Goal: Information Seeking & Learning: Learn about a topic

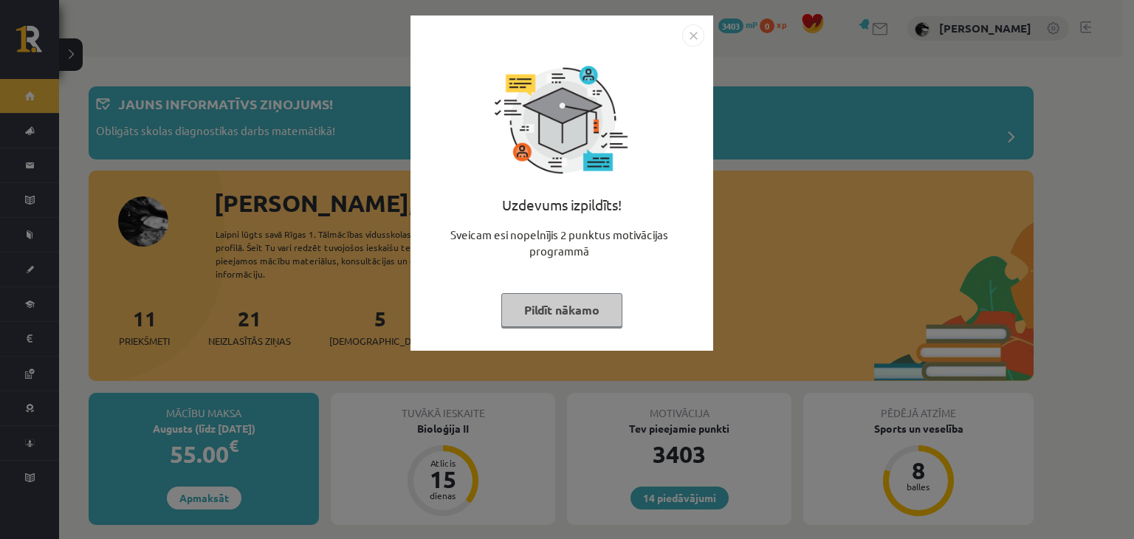
click at [585, 308] on button "Pildīt nākamo" at bounding box center [561, 310] width 121 height 34
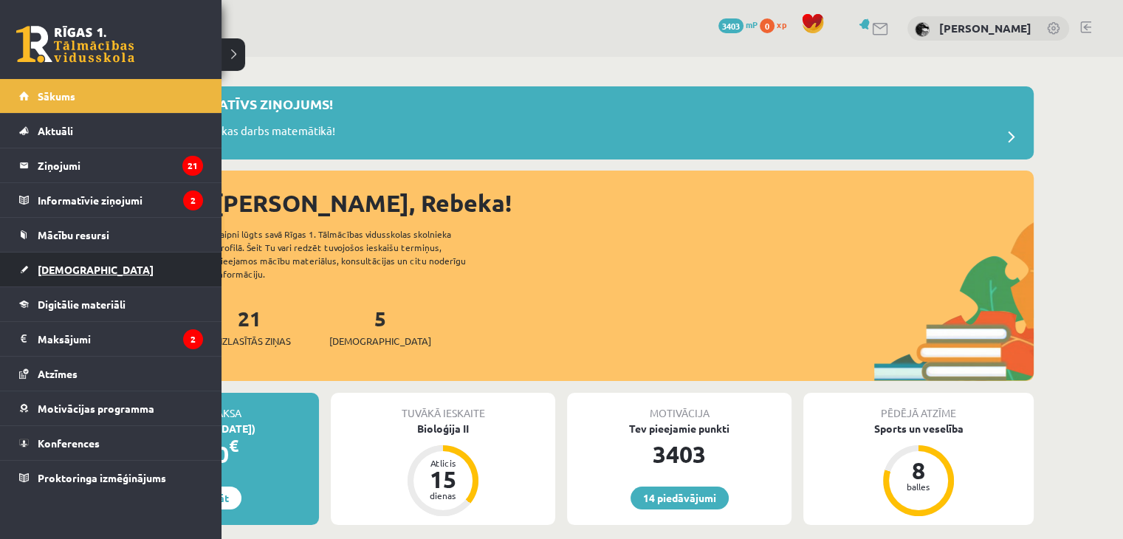
click at [41, 270] on span "[DEMOGRAPHIC_DATA]" at bounding box center [96, 269] width 116 height 13
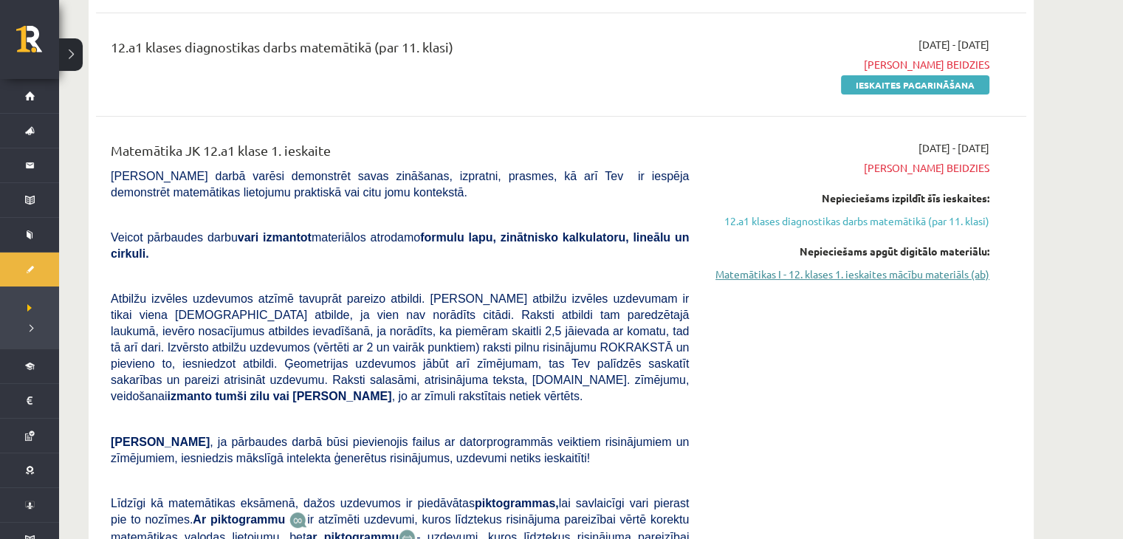
scroll to position [279, 0]
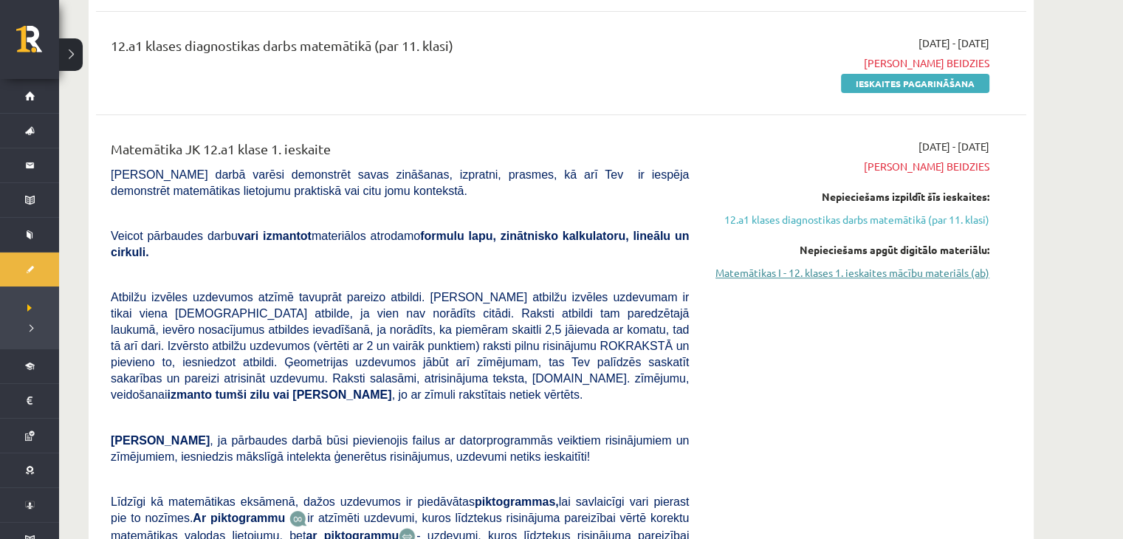
click at [744, 272] on link "Matemātikas I - 12. klases 1. ieskaites mācību materiāls (ab)" at bounding box center [850, 272] width 278 height 15
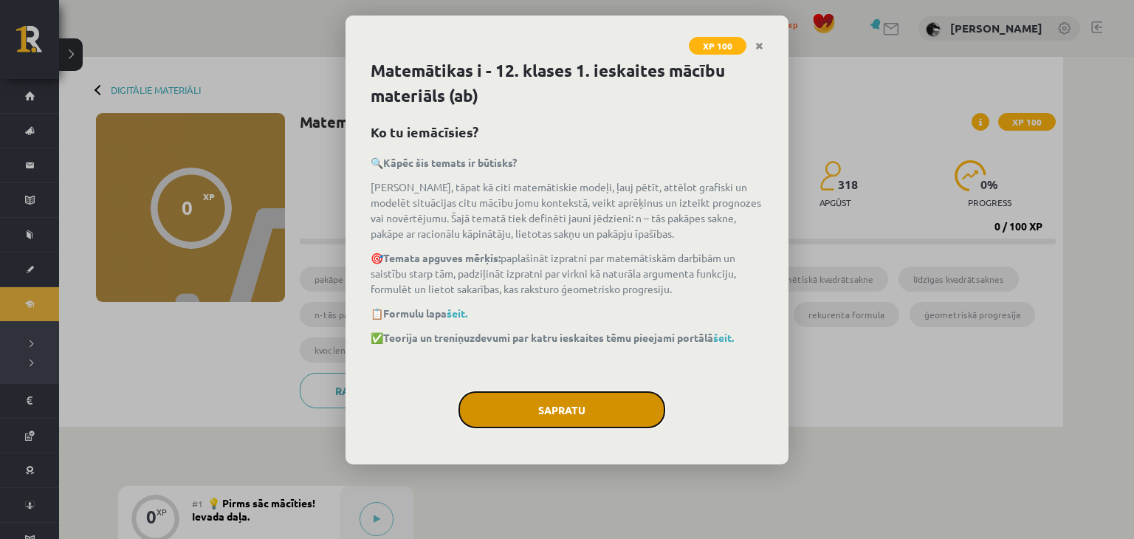
click at [579, 397] on button "Sapratu" at bounding box center [561, 409] width 207 height 37
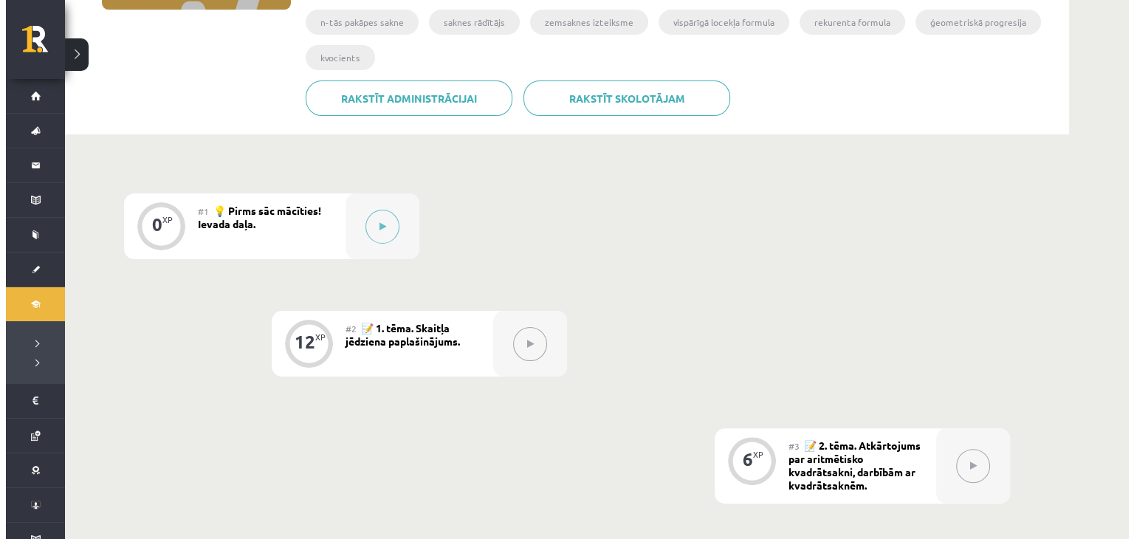
scroll to position [294, 0]
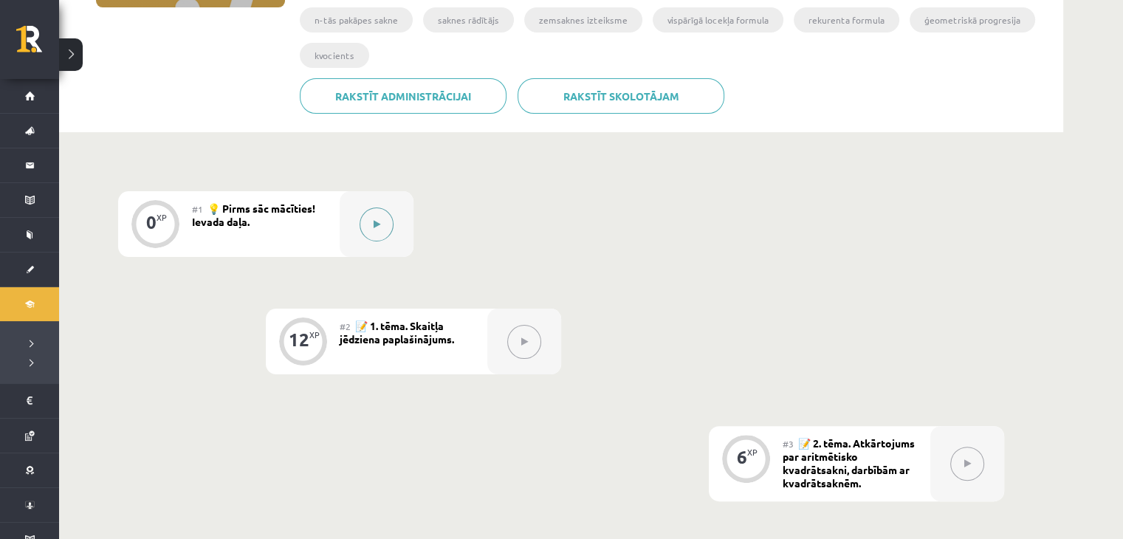
click at [374, 215] on button at bounding box center [376, 224] width 34 height 34
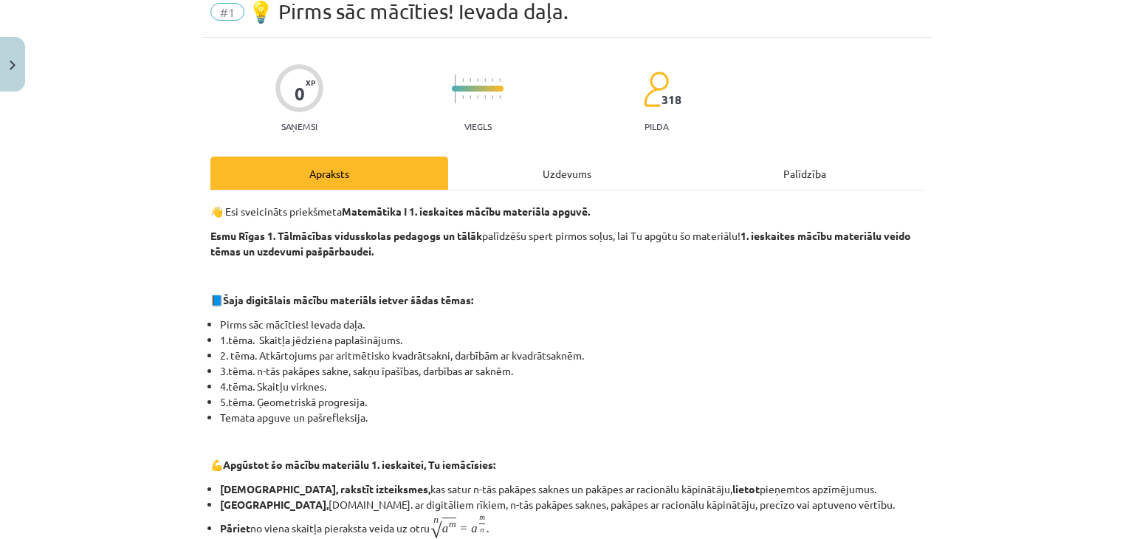
scroll to position [61, 0]
click at [523, 166] on div "Uzdevums" at bounding box center [567, 172] width 238 height 33
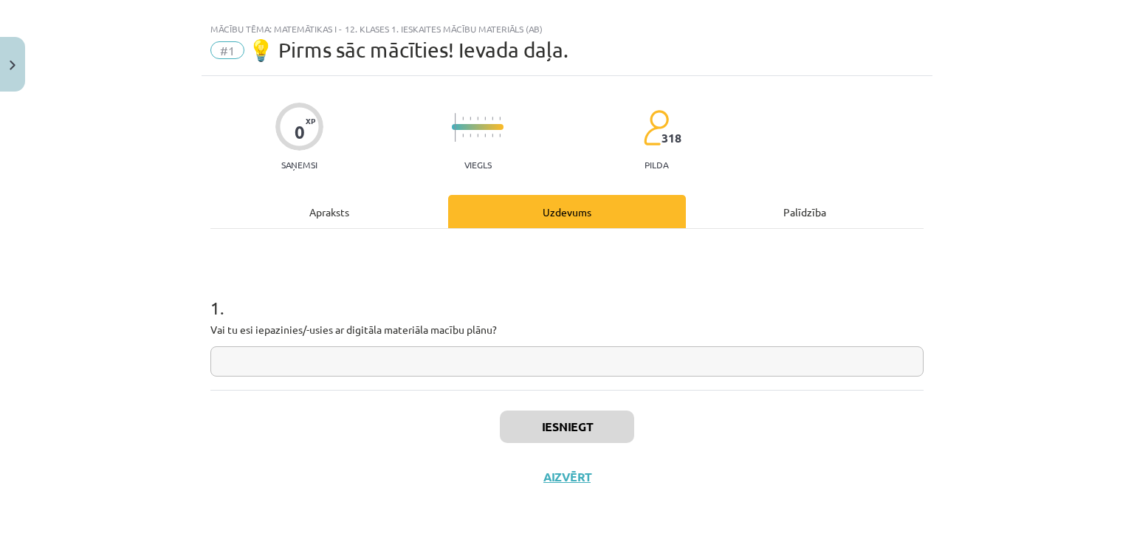
scroll to position [21, 0]
click at [393, 345] on div "1 . Vai tu esi iepazinies/-usies ar digitāla materiāla macību plānu?" at bounding box center [566, 324] width 713 height 105
click at [393, 354] on input "text" at bounding box center [566, 362] width 713 height 30
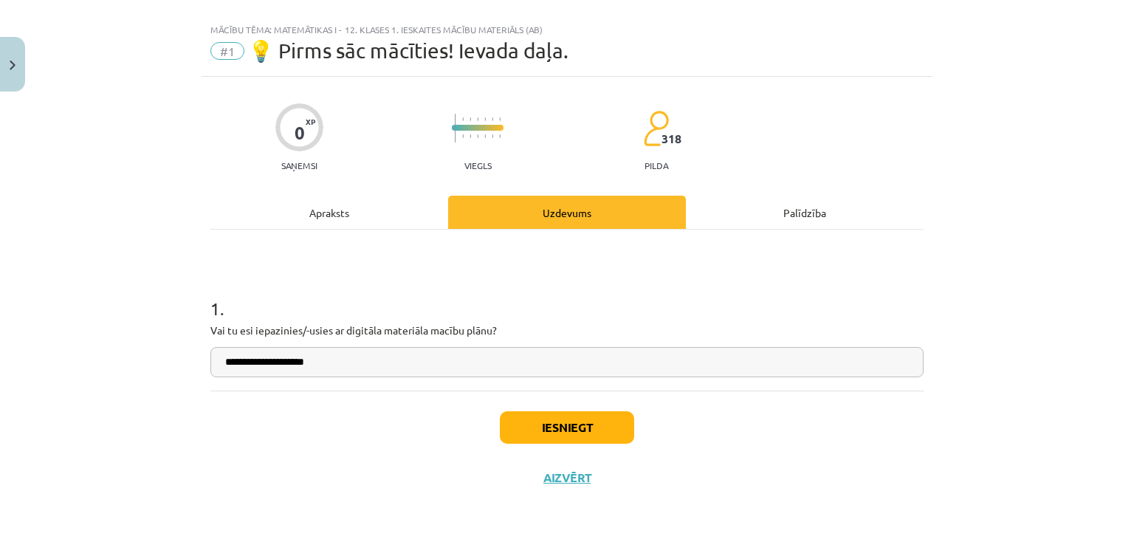
type input "**********"
click at [604, 431] on button "Iesniegt" at bounding box center [567, 427] width 134 height 32
click at [610, 424] on button "Iesniegt" at bounding box center [567, 427] width 134 height 32
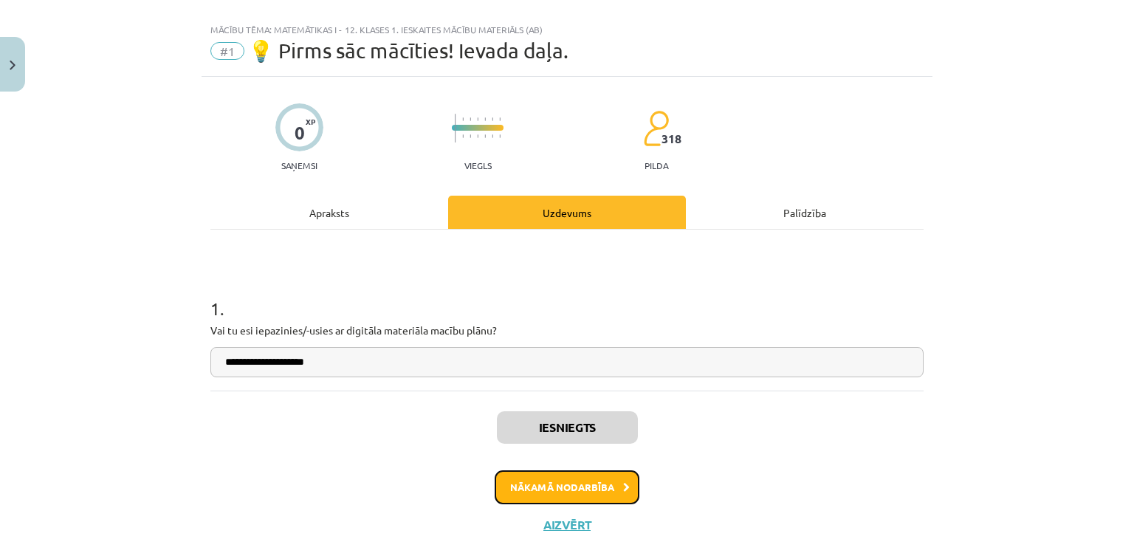
click at [582, 485] on button "Nākamā nodarbība" at bounding box center [566, 487] width 145 height 34
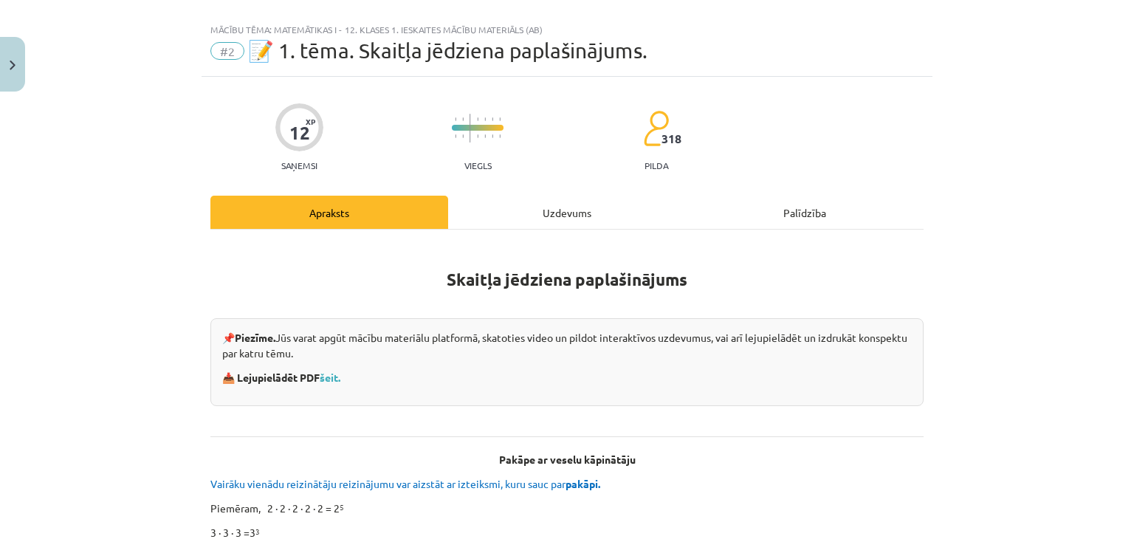
scroll to position [37, 0]
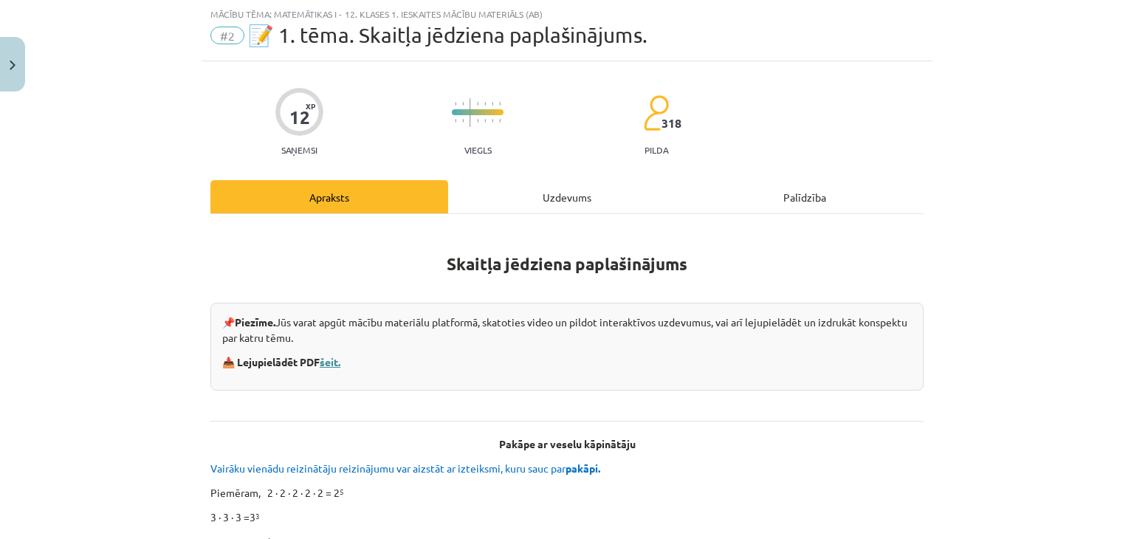
click at [337, 356] on link "šeit." at bounding box center [330, 361] width 21 height 13
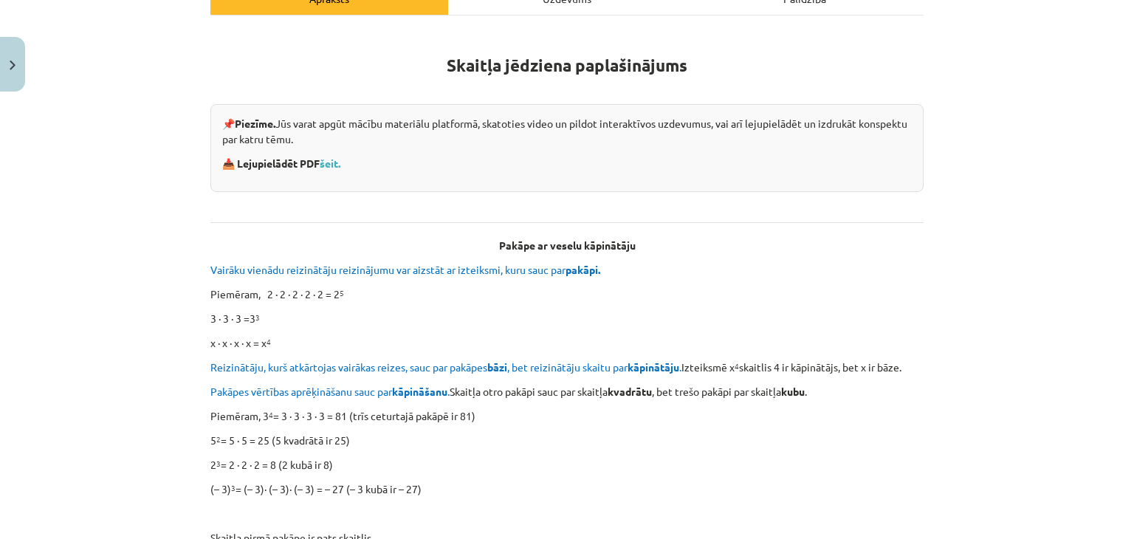
scroll to position [0, 0]
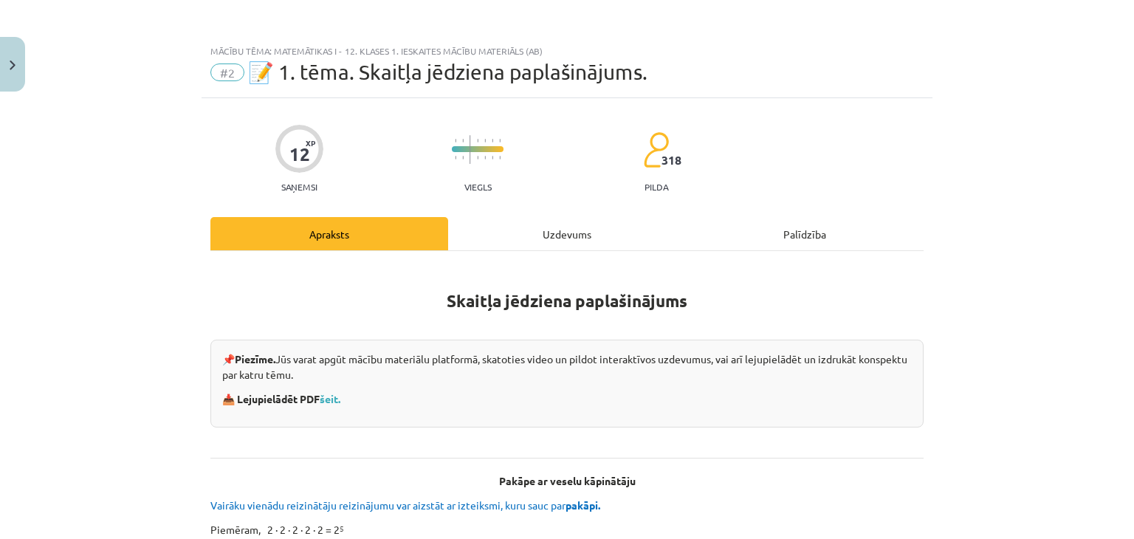
drag, startPoint x: 563, startPoint y: 215, endPoint x: 563, endPoint y: 228, distance: 13.3
click at [563, 228] on div "Uzdevums" at bounding box center [567, 233] width 238 height 33
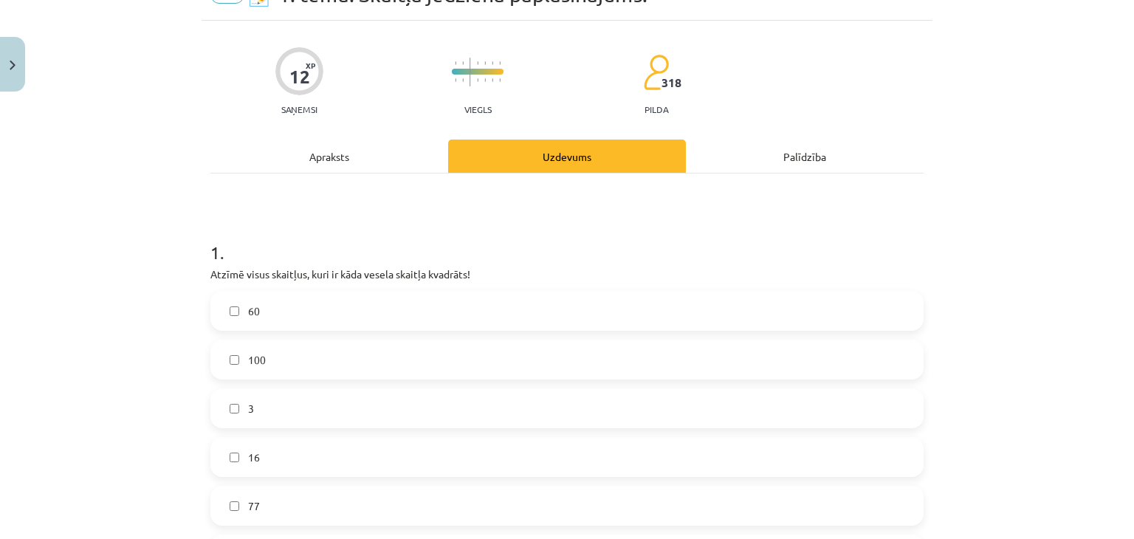
scroll to position [78, 0]
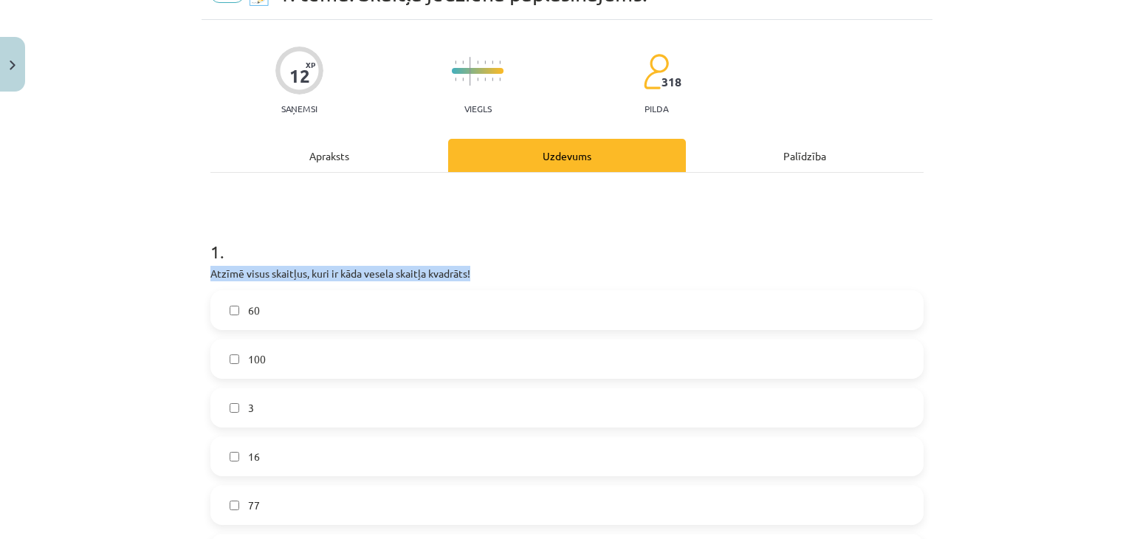
drag, startPoint x: 496, startPoint y: 277, endPoint x: 472, endPoint y: 240, distance: 44.4
click at [472, 240] on div "1 . Atzīmē visus skaitļus, kuri ir kāda vesela skaitļa kvadrāts! 60 100 3 16 77…" at bounding box center [566, 419] width 713 height 407
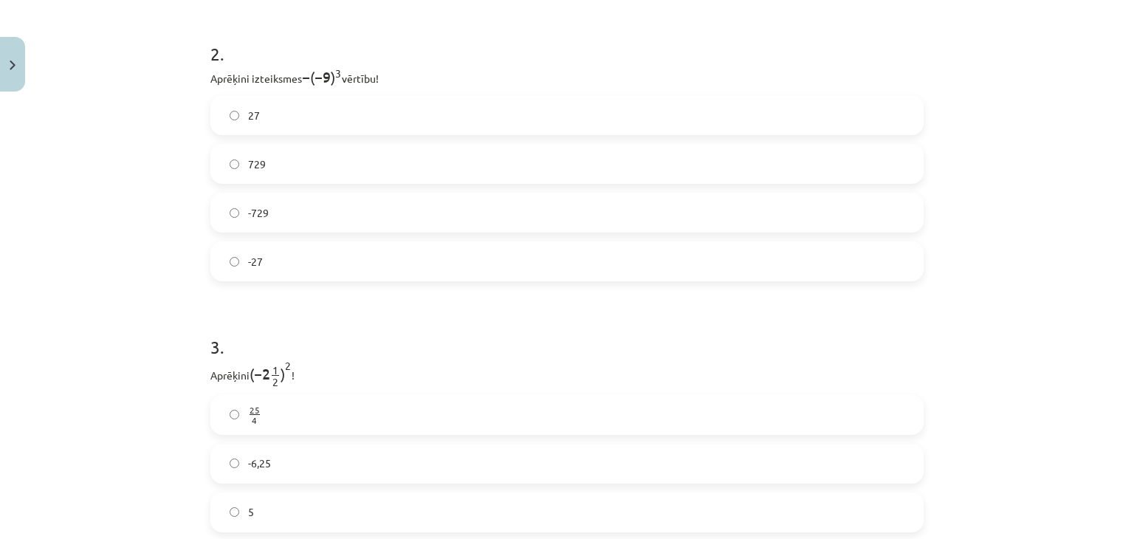
scroll to position [713, 0]
click at [224, 154] on label "729" at bounding box center [567, 163] width 710 height 37
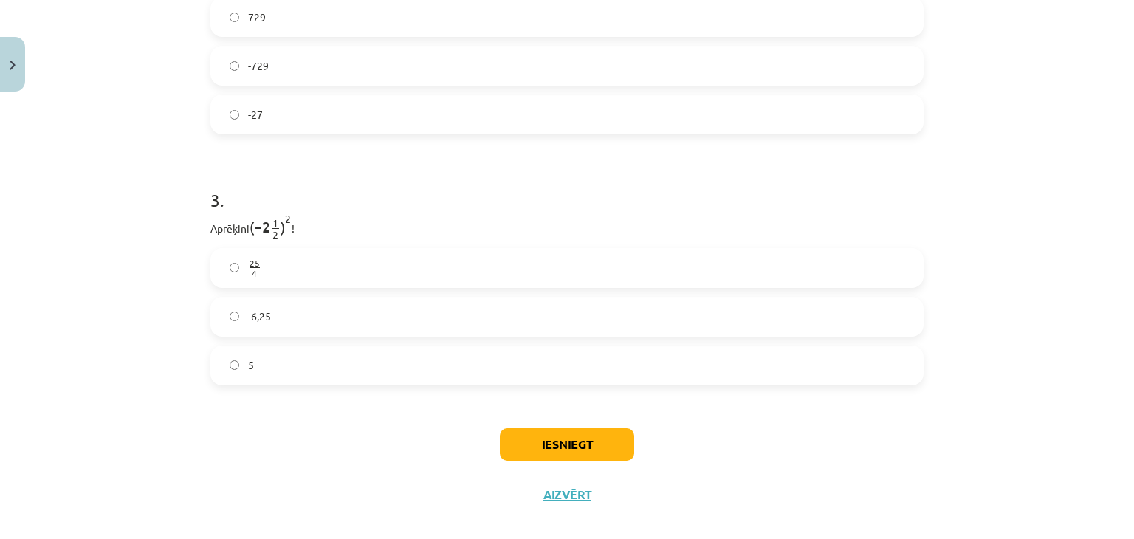
scroll to position [872, 0]
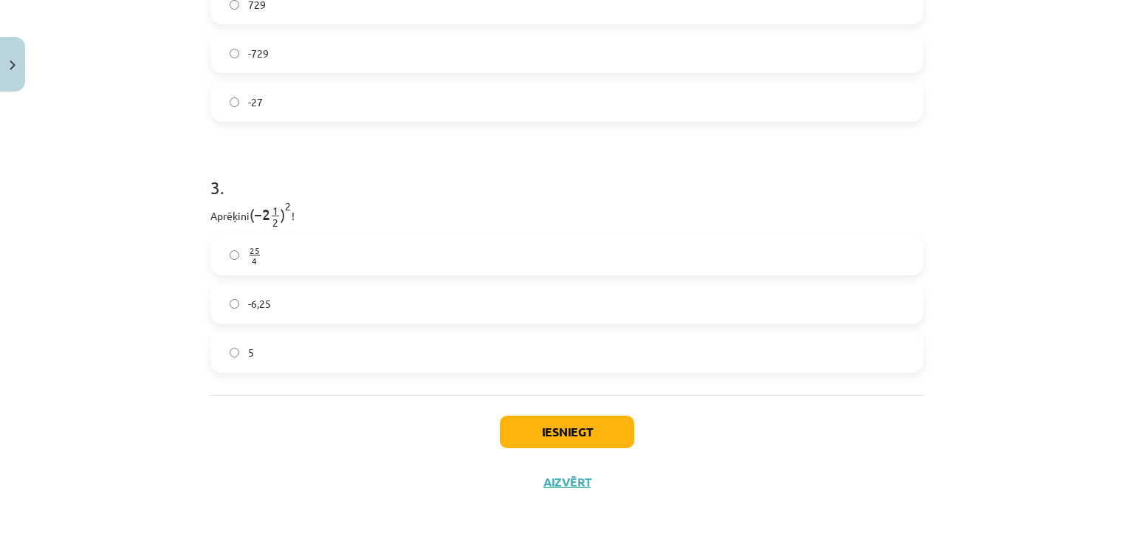
click at [216, 311] on label "-6,25" at bounding box center [567, 304] width 710 height 37
click at [233, 243] on label "25 4 25 4" at bounding box center [567, 255] width 710 height 37
click at [508, 421] on button "Iesniegt" at bounding box center [567, 432] width 134 height 32
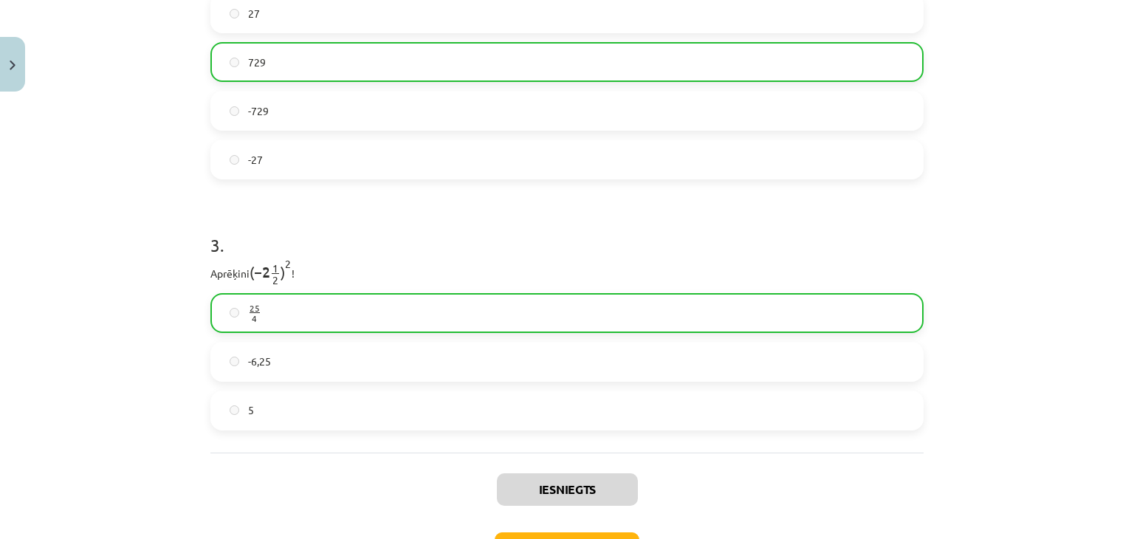
scroll to position [922, 0]
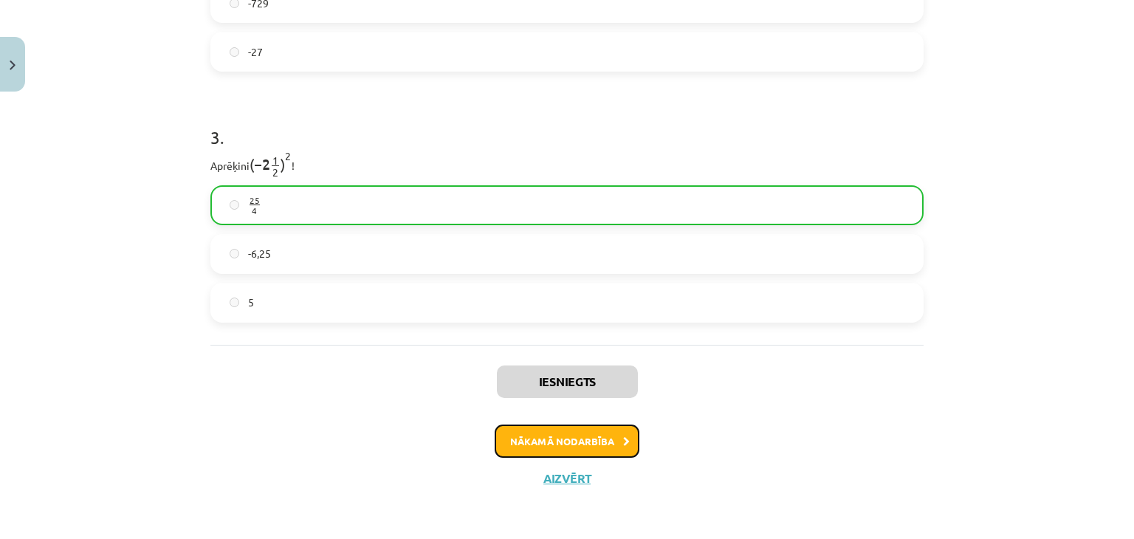
click at [586, 441] on button "Nākamā nodarbība" at bounding box center [566, 441] width 145 height 34
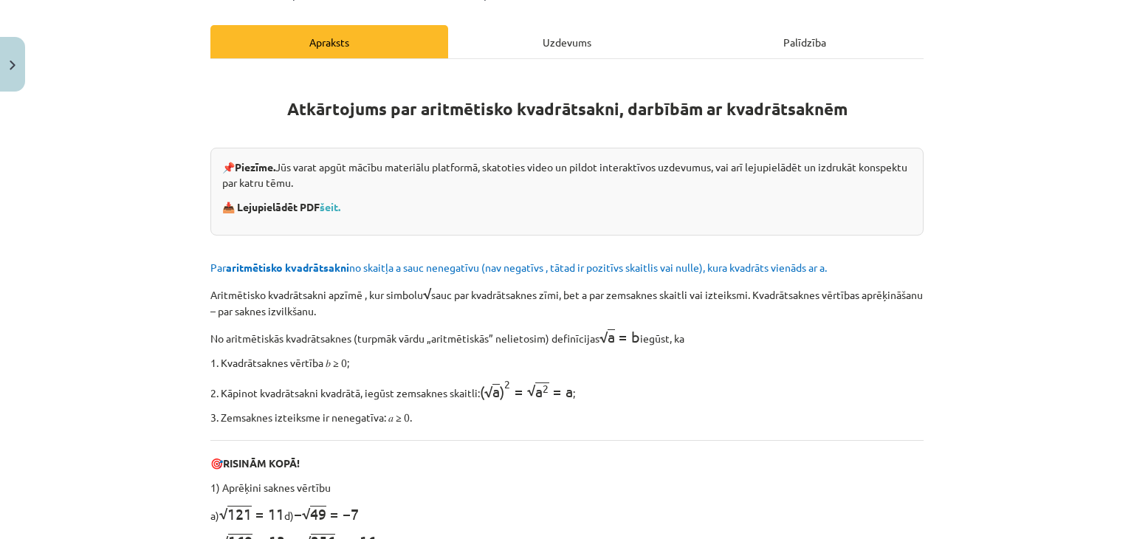
scroll to position [37, 0]
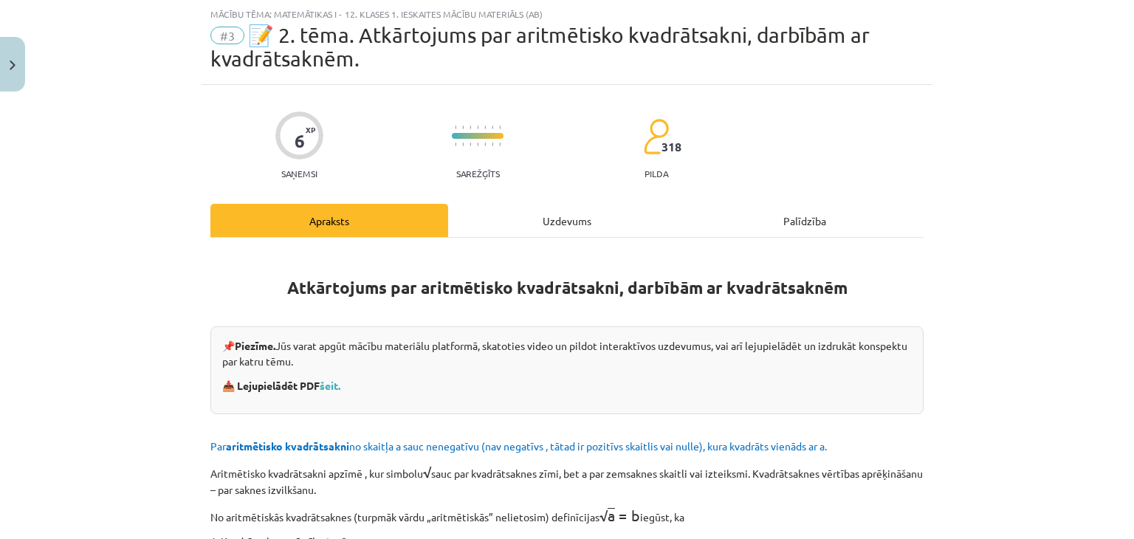
click at [542, 225] on div "Uzdevums" at bounding box center [567, 220] width 238 height 33
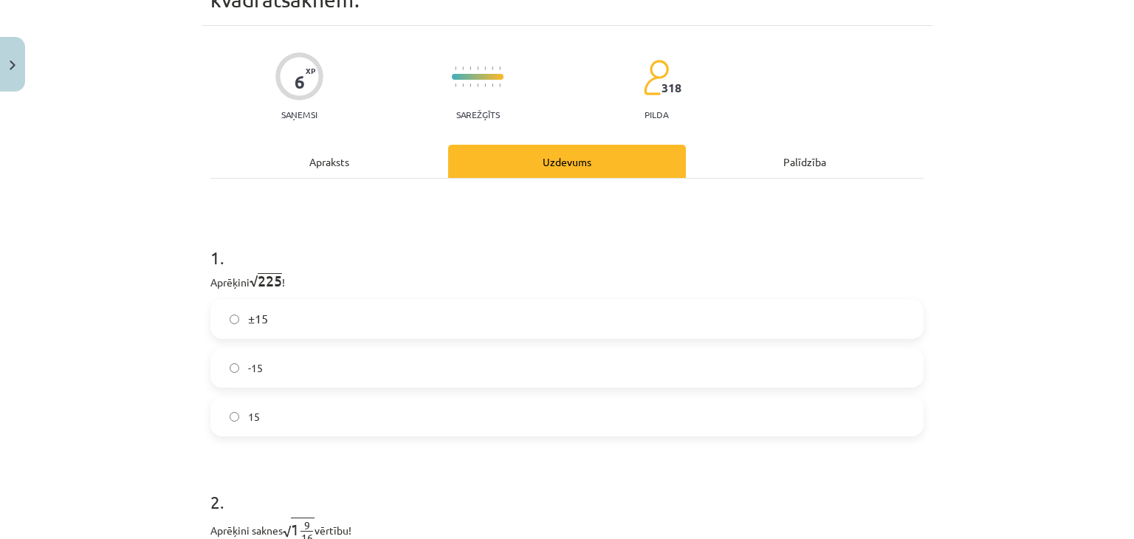
scroll to position [99, 0]
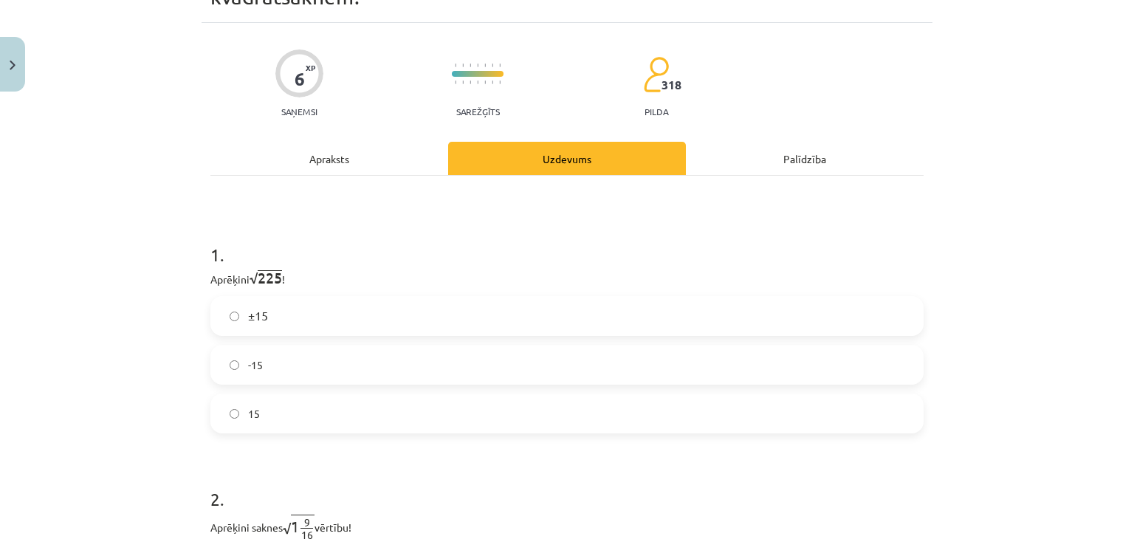
click at [375, 416] on label "15" at bounding box center [567, 413] width 710 height 37
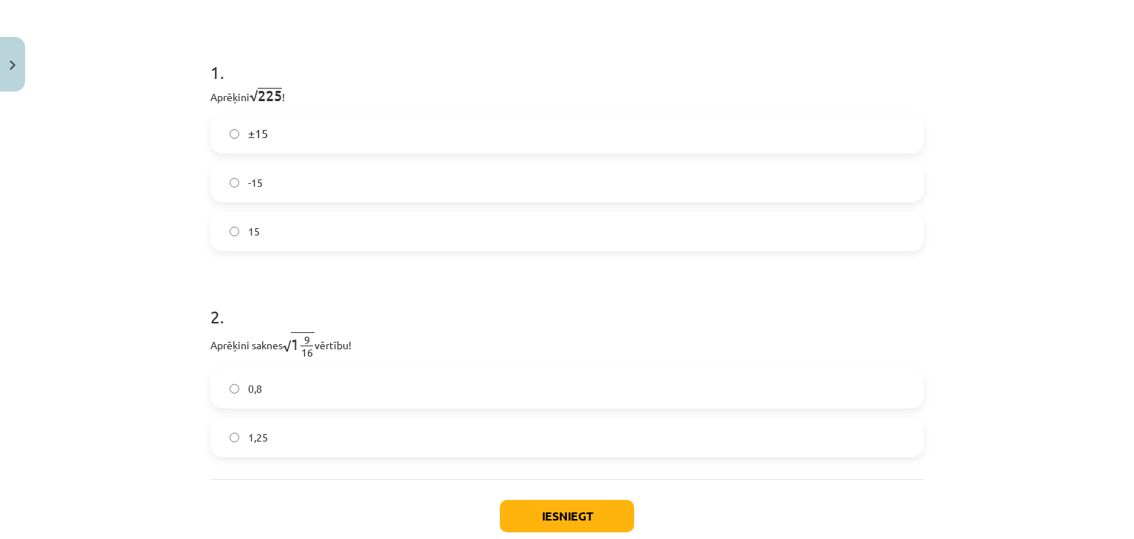
scroll to position [328, 0]
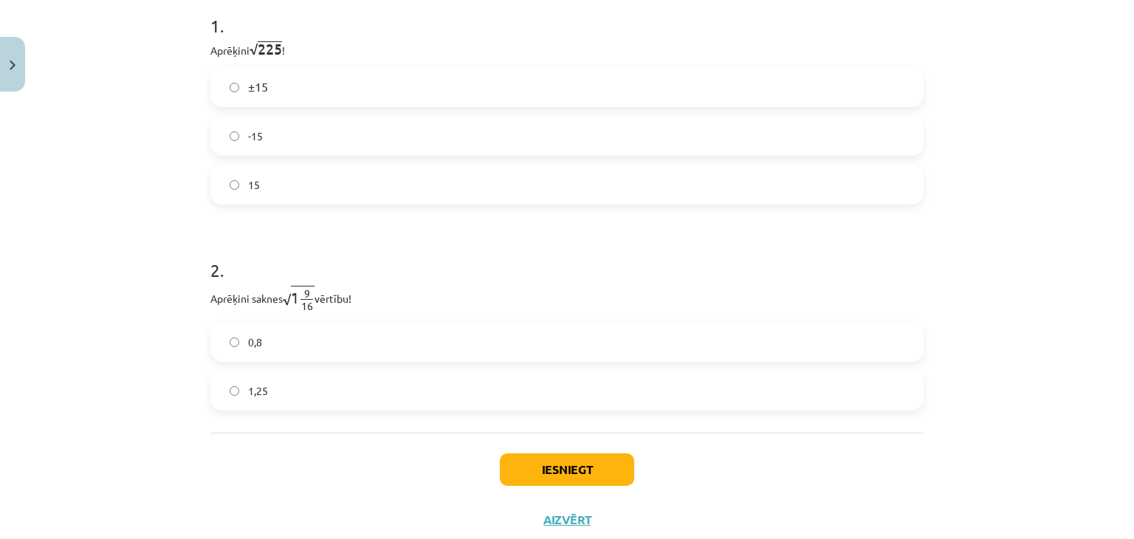
click at [370, 404] on label "1,25" at bounding box center [567, 390] width 710 height 37
click at [370, 353] on label "0,8" at bounding box center [567, 341] width 710 height 37
click at [514, 466] on button "Iesniegt" at bounding box center [567, 469] width 134 height 32
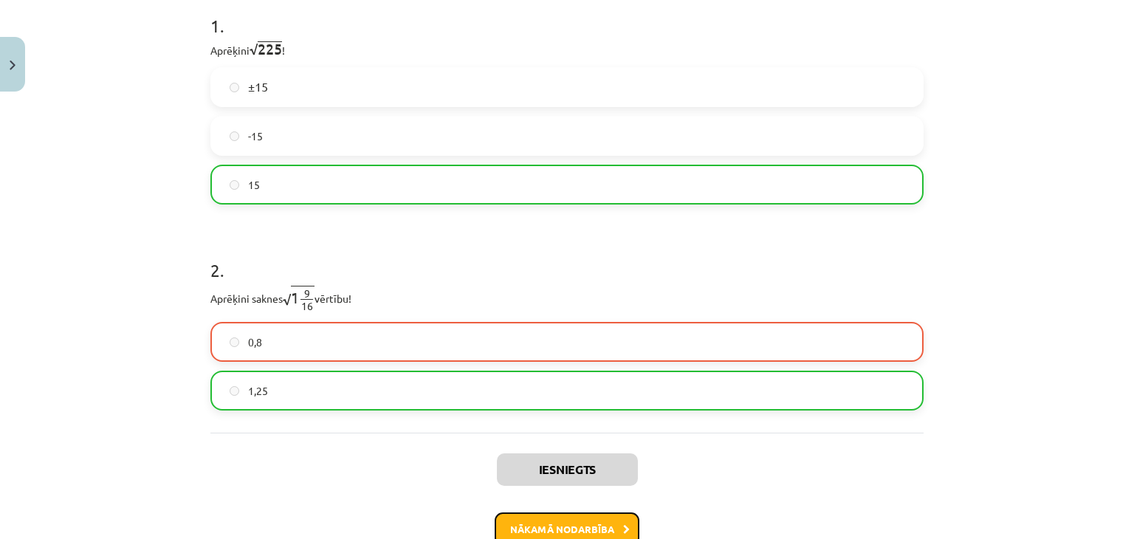
click at [530, 517] on button "Nākamā nodarbība" at bounding box center [566, 529] width 145 height 34
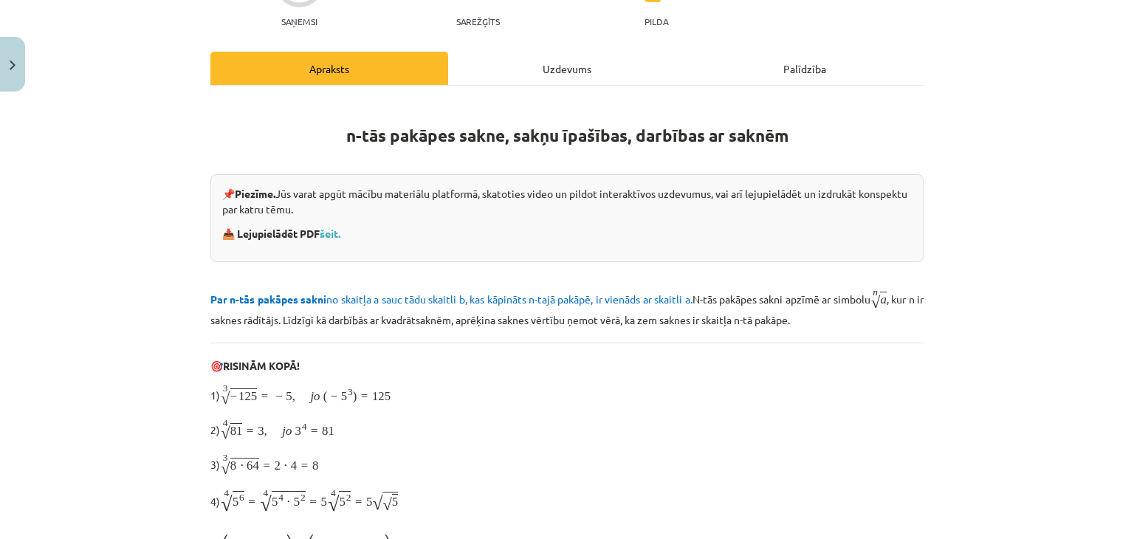
scroll to position [37, 0]
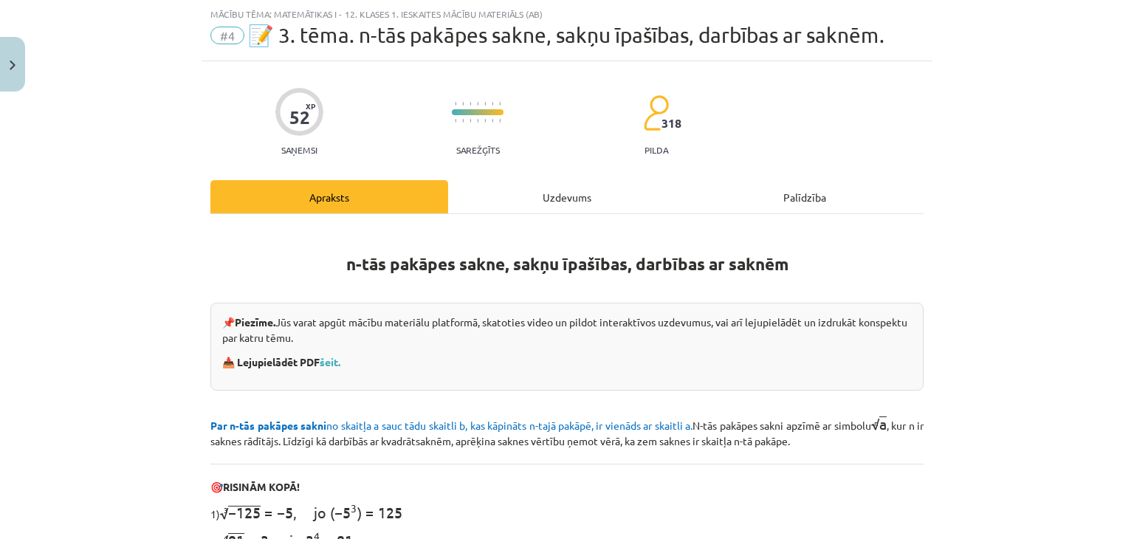
click at [558, 209] on div "Uzdevums" at bounding box center [567, 196] width 238 height 33
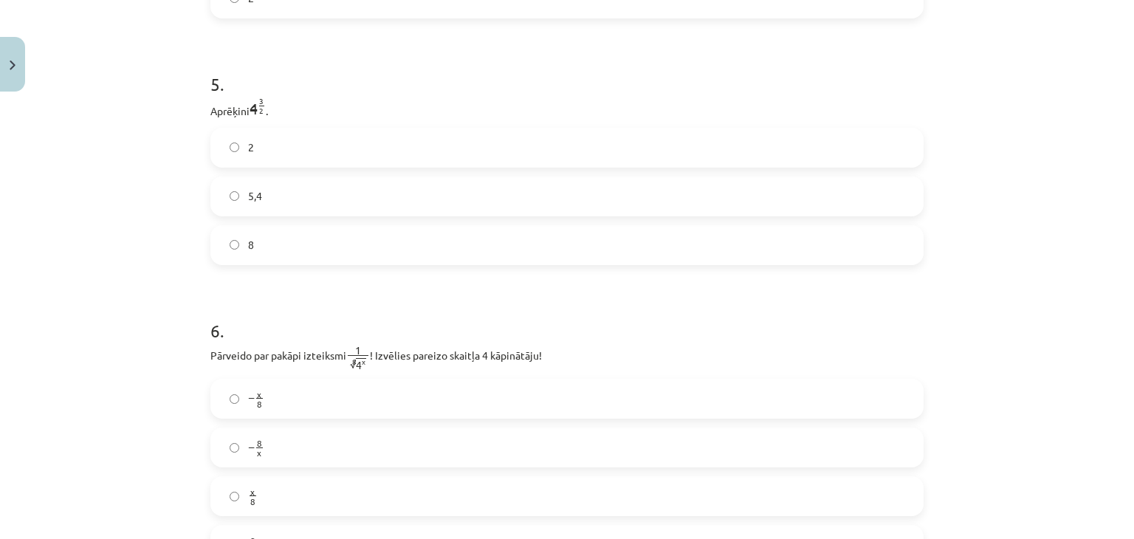
scroll to position [1234, 0]
